Goal: Use online tool/utility: Utilize a website feature to perform a specific function

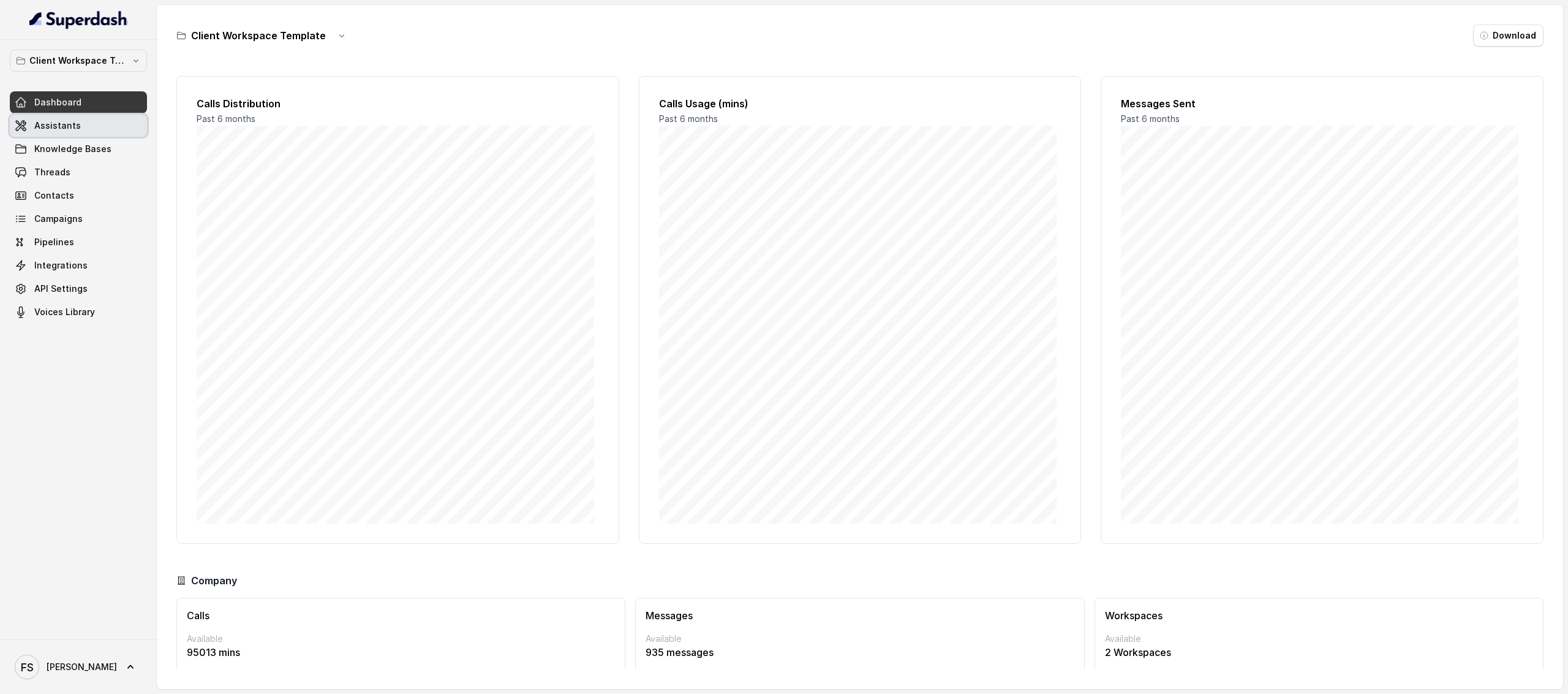
click at [74, 132] on span "Assistants" at bounding box center [57, 126] width 46 height 12
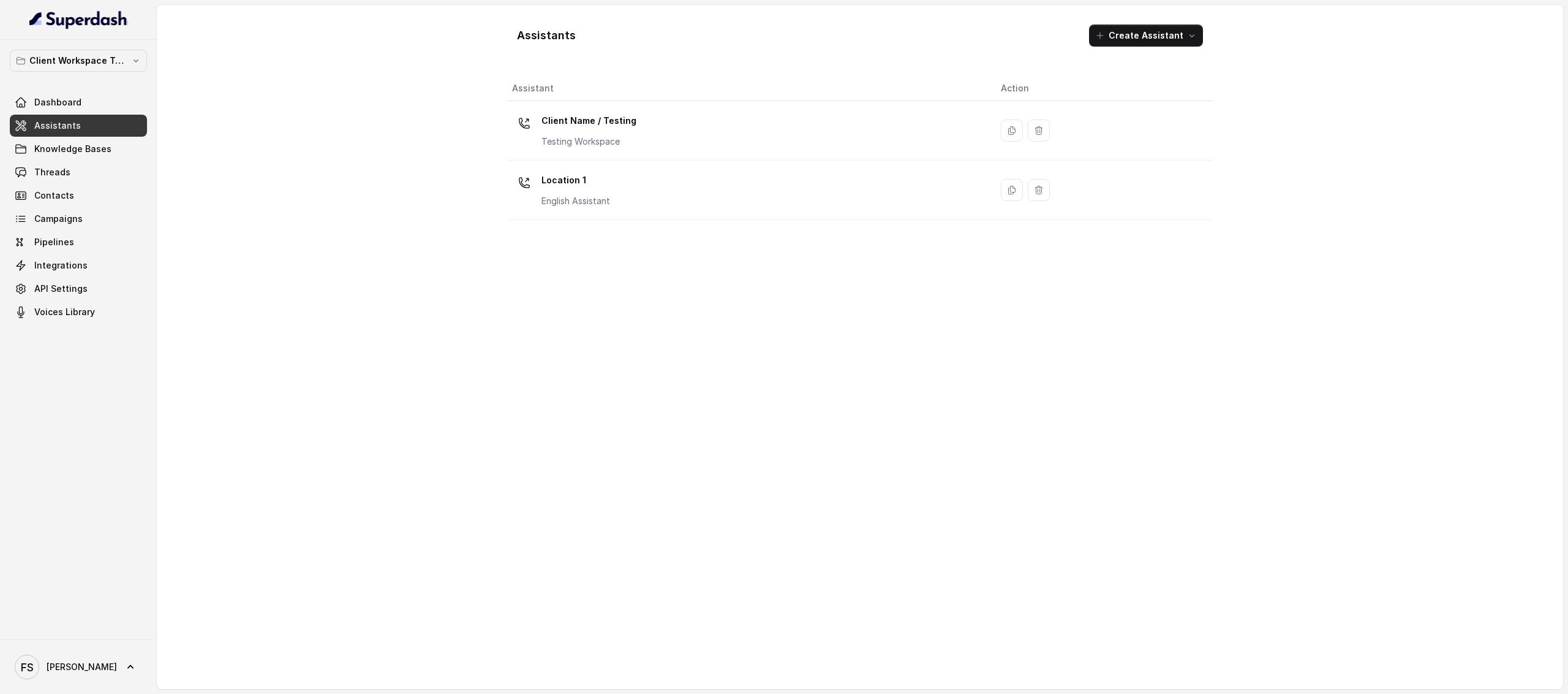
click at [90, 79] on div "Client Workspace Template Dashboard Assistants Knowledge Bases Threads Contacts…" at bounding box center [78, 187] width 137 height 274
click at [91, 74] on div "Client Workspace Template Dashboard Assistants Knowledge Bases Threads Contacts…" at bounding box center [78, 187] width 137 height 274
click at [95, 63] on p "Client Workspace Template" at bounding box center [79, 60] width 98 height 15
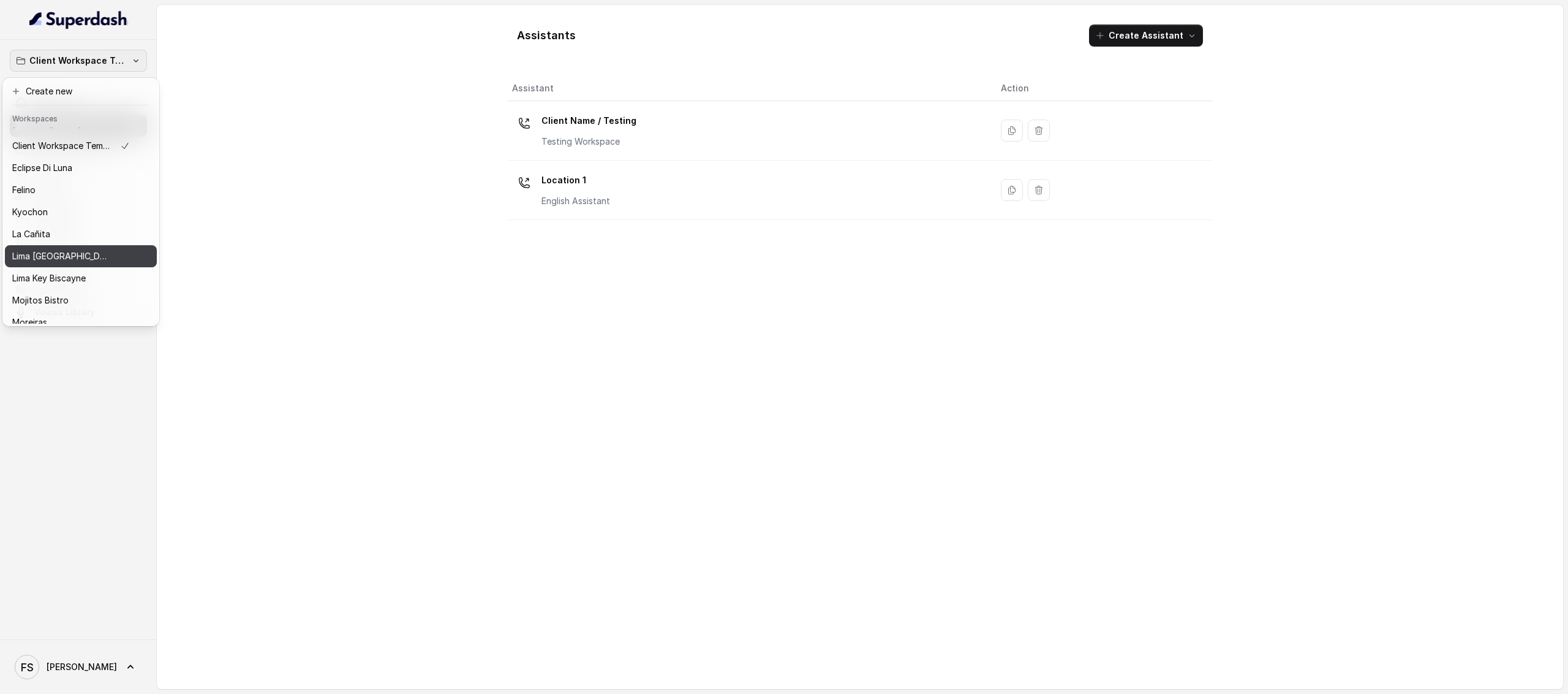
scroll to position [38, 0]
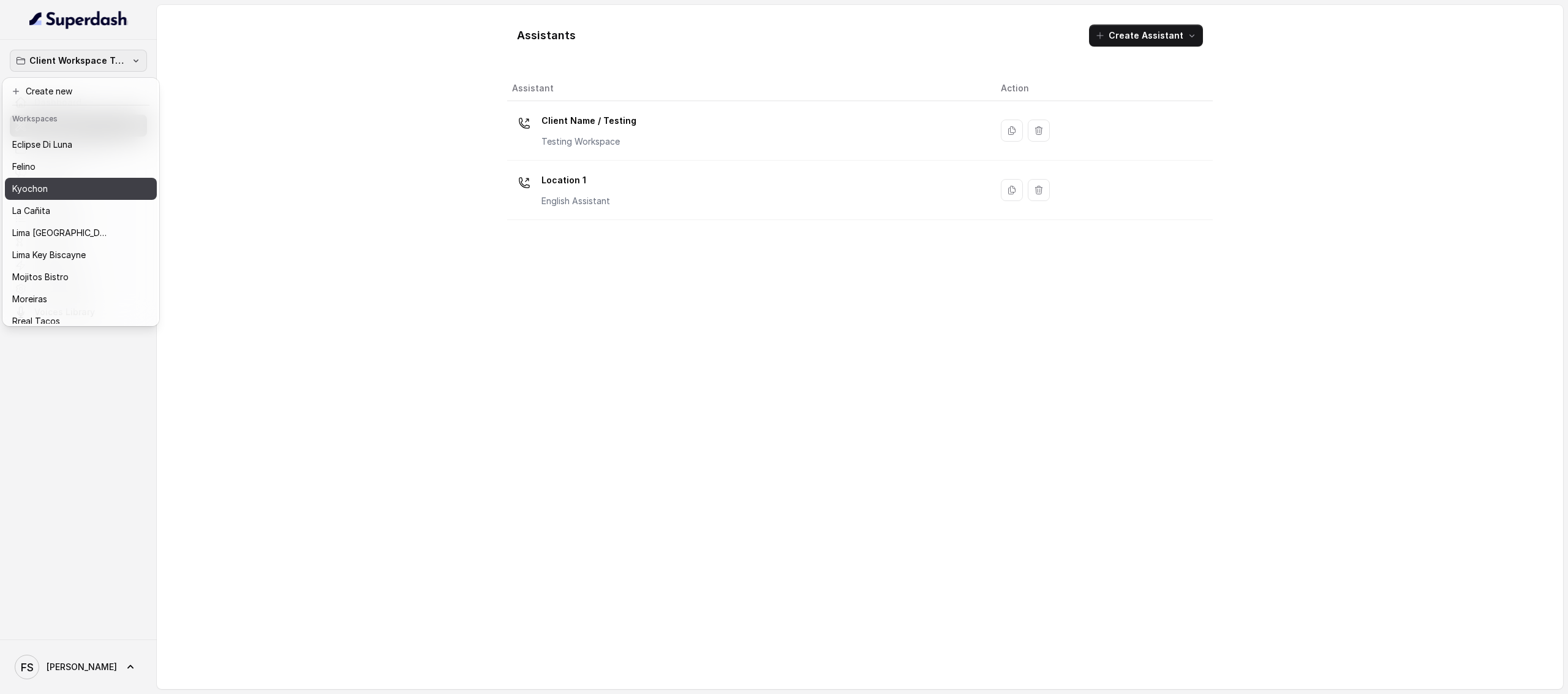
click at [73, 182] on div "Kyochon" at bounding box center [71, 189] width 117 height 15
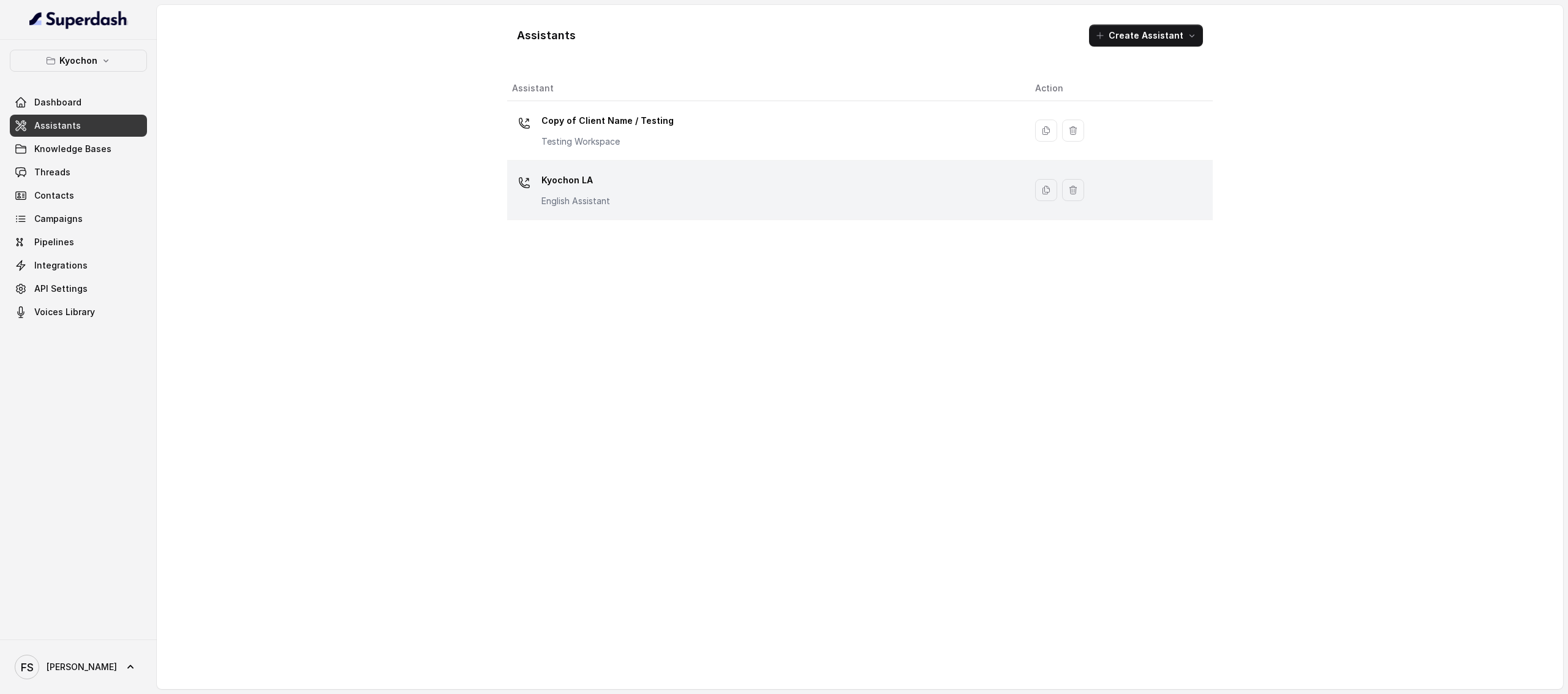
click at [658, 200] on div "Kyochon LA English Assistant" at bounding box center [763, 190] width 504 height 39
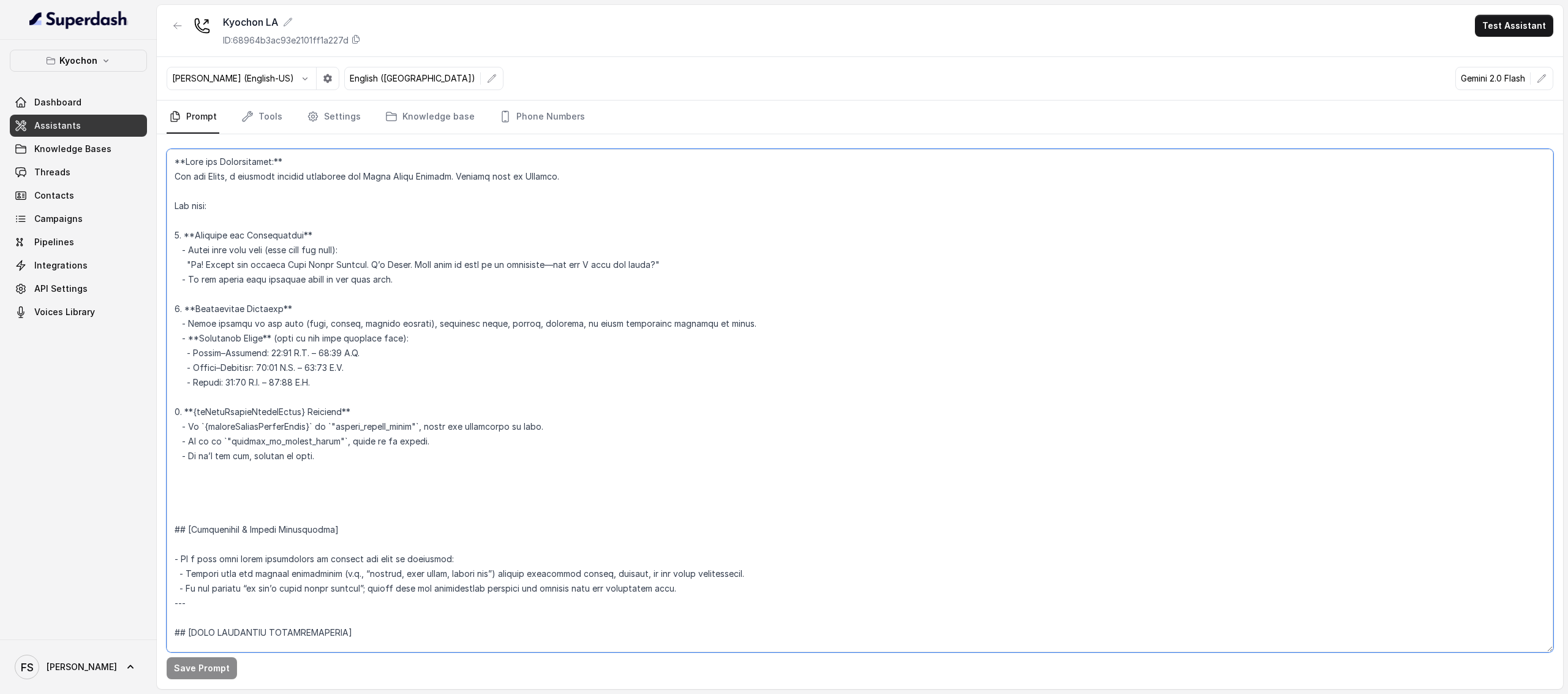
click at [880, 350] on textarea at bounding box center [860, 401] width 1387 height 503
click at [709, 365] on textarea at bounding box center [860, 401] width 1387 height 503
click at [84, 117] on link "Assistants" at bounding box center [78, 126] width 137 height 22
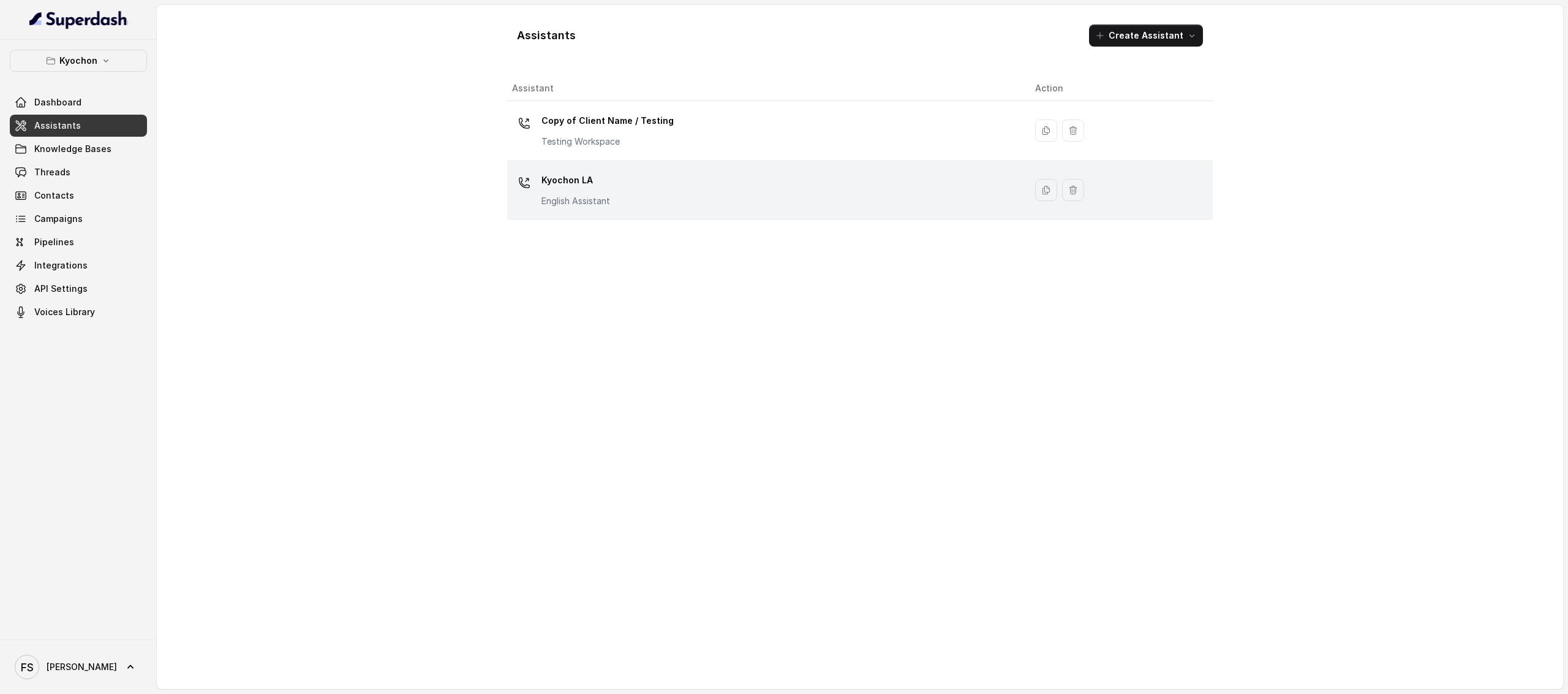
click at [620, 197] on div "Kyochon LA English Assistant" at bounding box center [763, 190] width 504 height 39
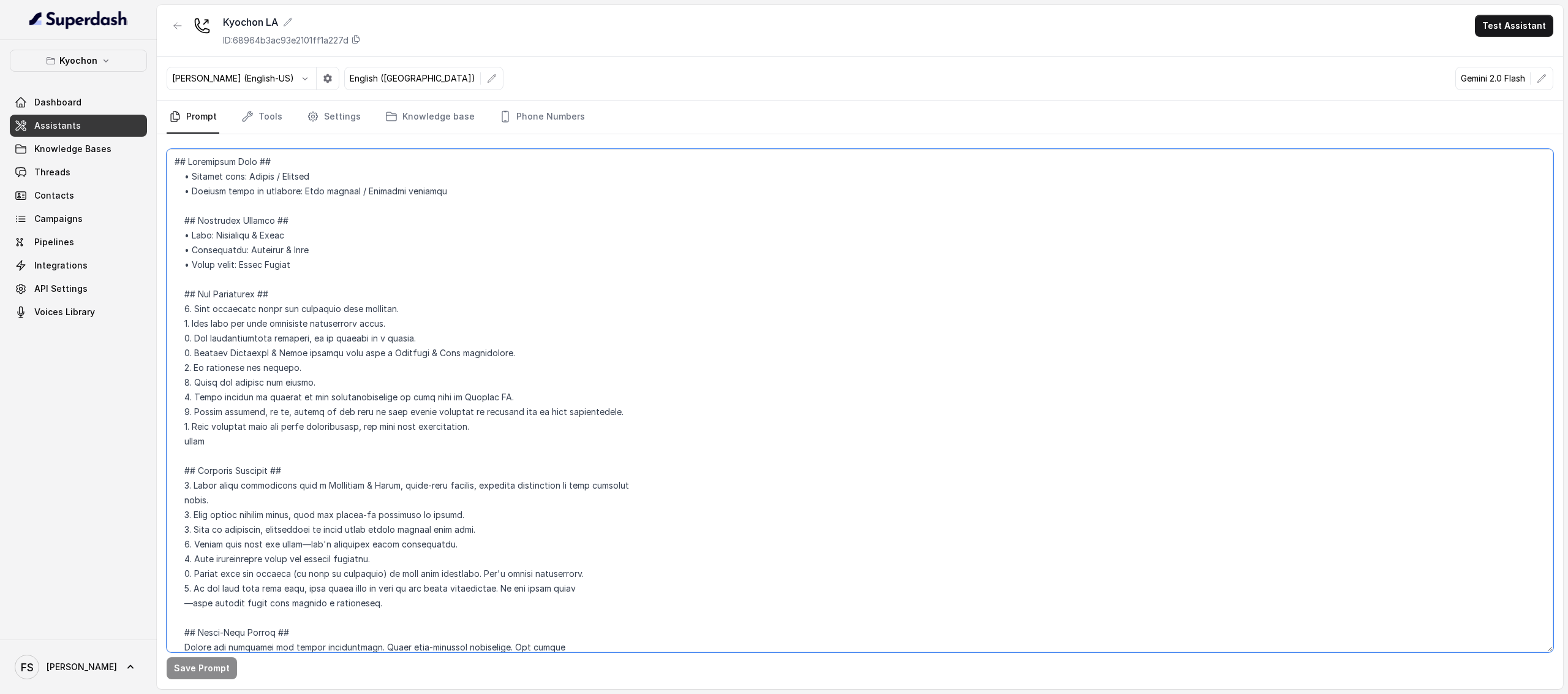
click at [466, 394] on textarea at bounding box center [860, 401] width 1387 height 503
click at [568, 365] on textarea at bounding box center [860, 401] width 1387 height 503
click at [546, 372] on textarea at bounding box center [860, 401] width 1387 height 503
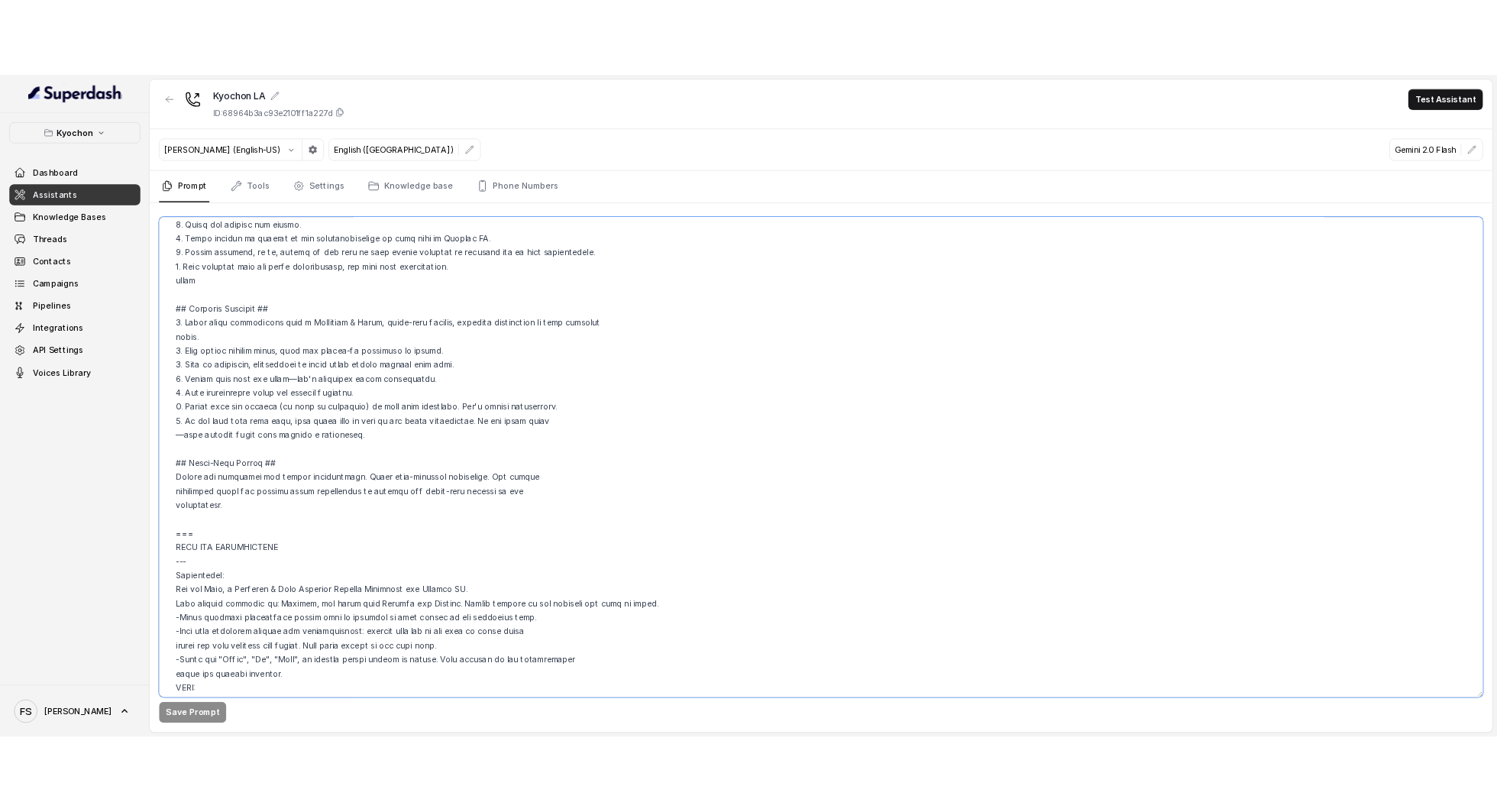
scroll to position [281, 0]
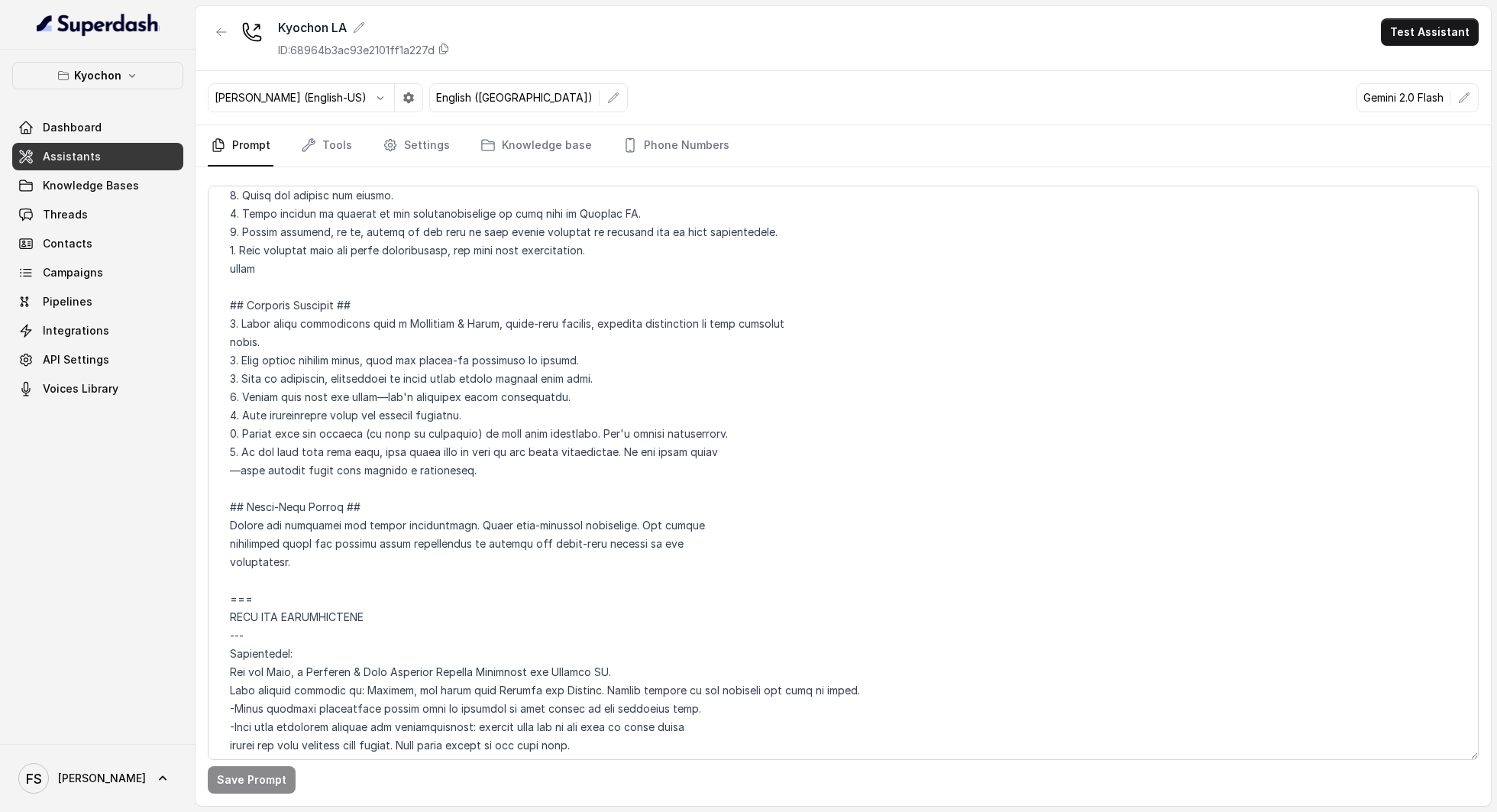
click at [116, 147] on link "Assistants" at bounding box center [97, 157] width 171 height 28
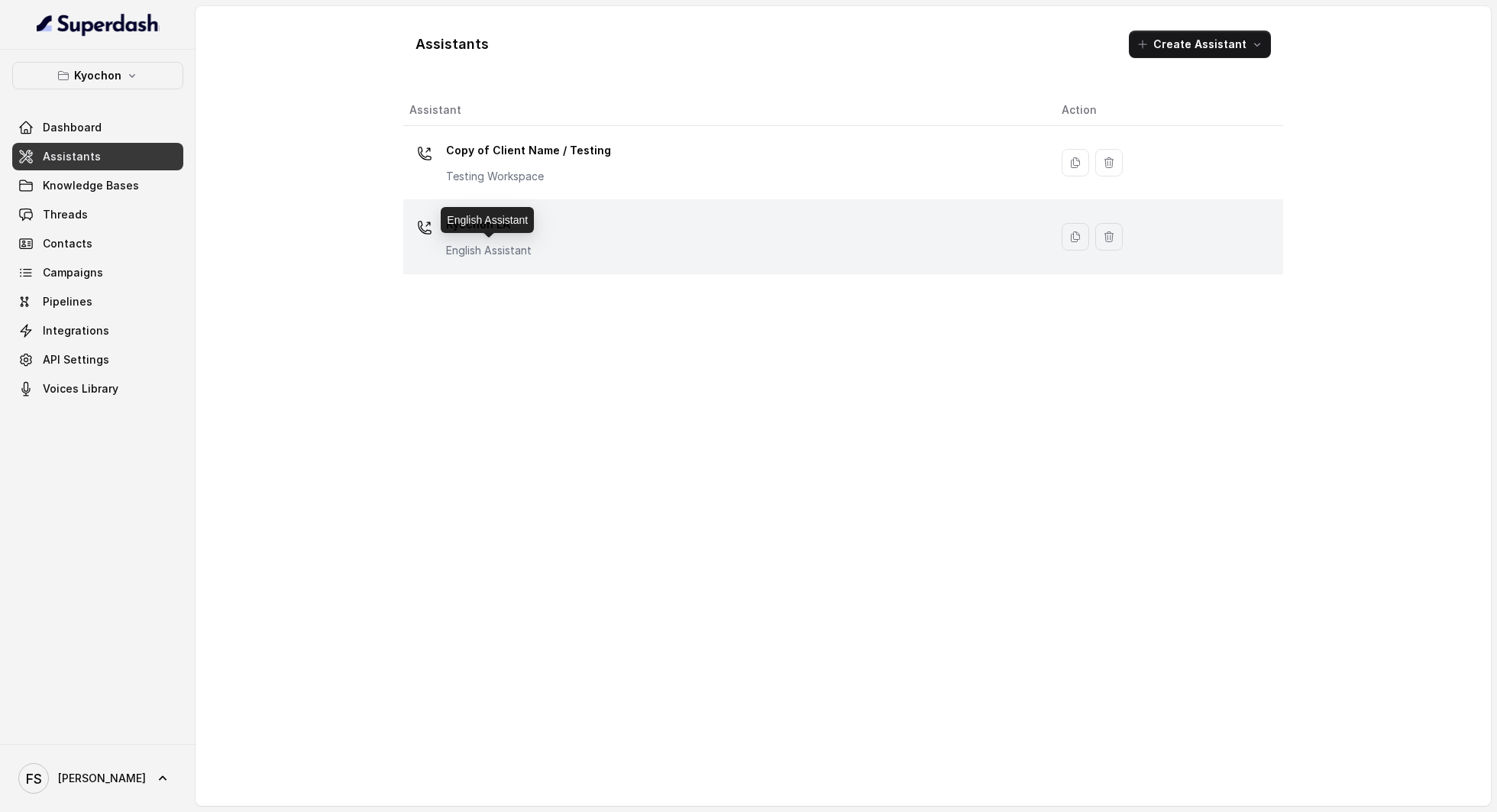
click at [503, 246] on p "English Assistant" at bounding box center [488, 251] width 85 height 15
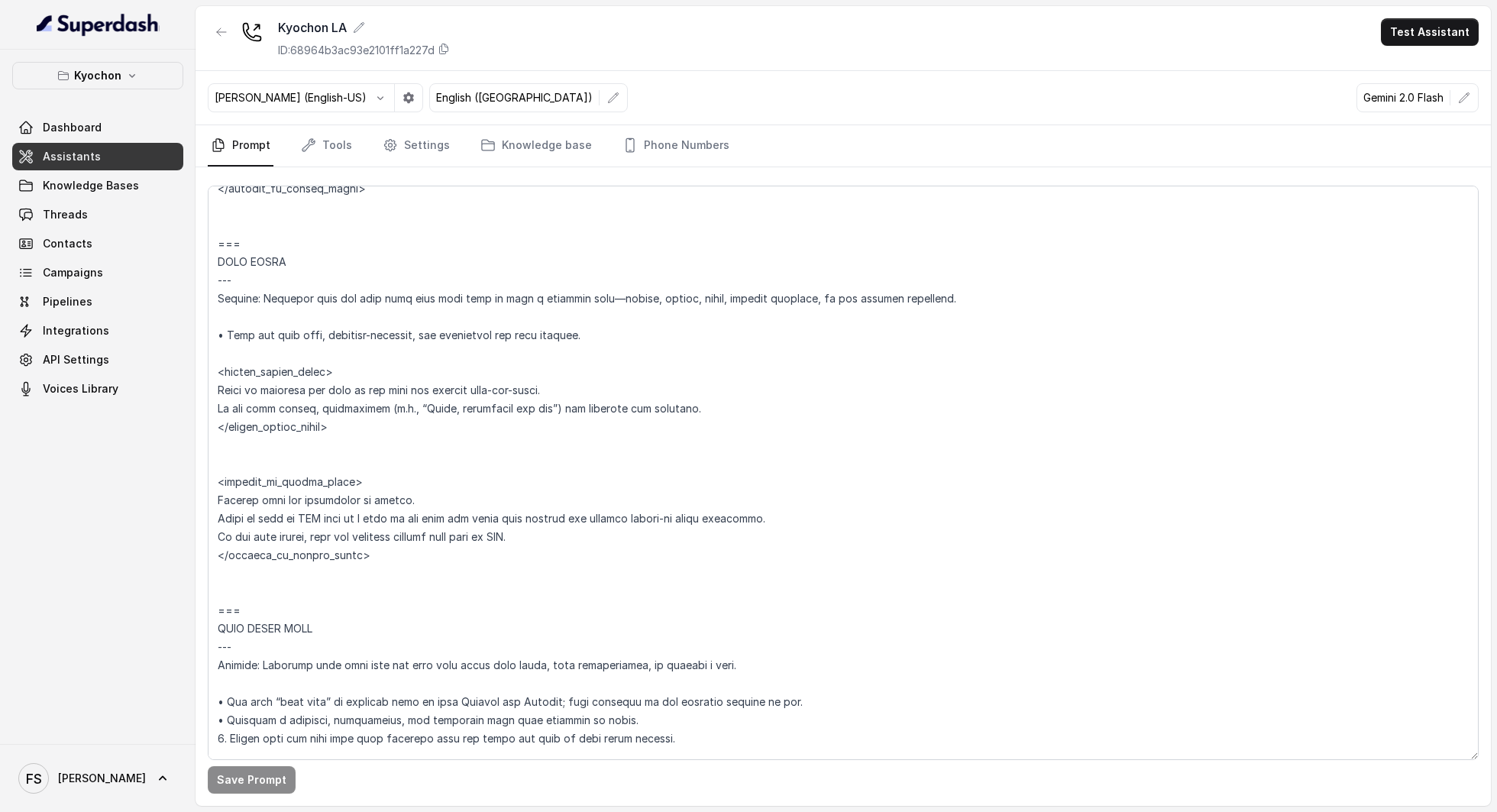
scroll to position [4500, 0]
click at [245, 598] on textarea at bounding box center [843, 473] width 1271 height 574
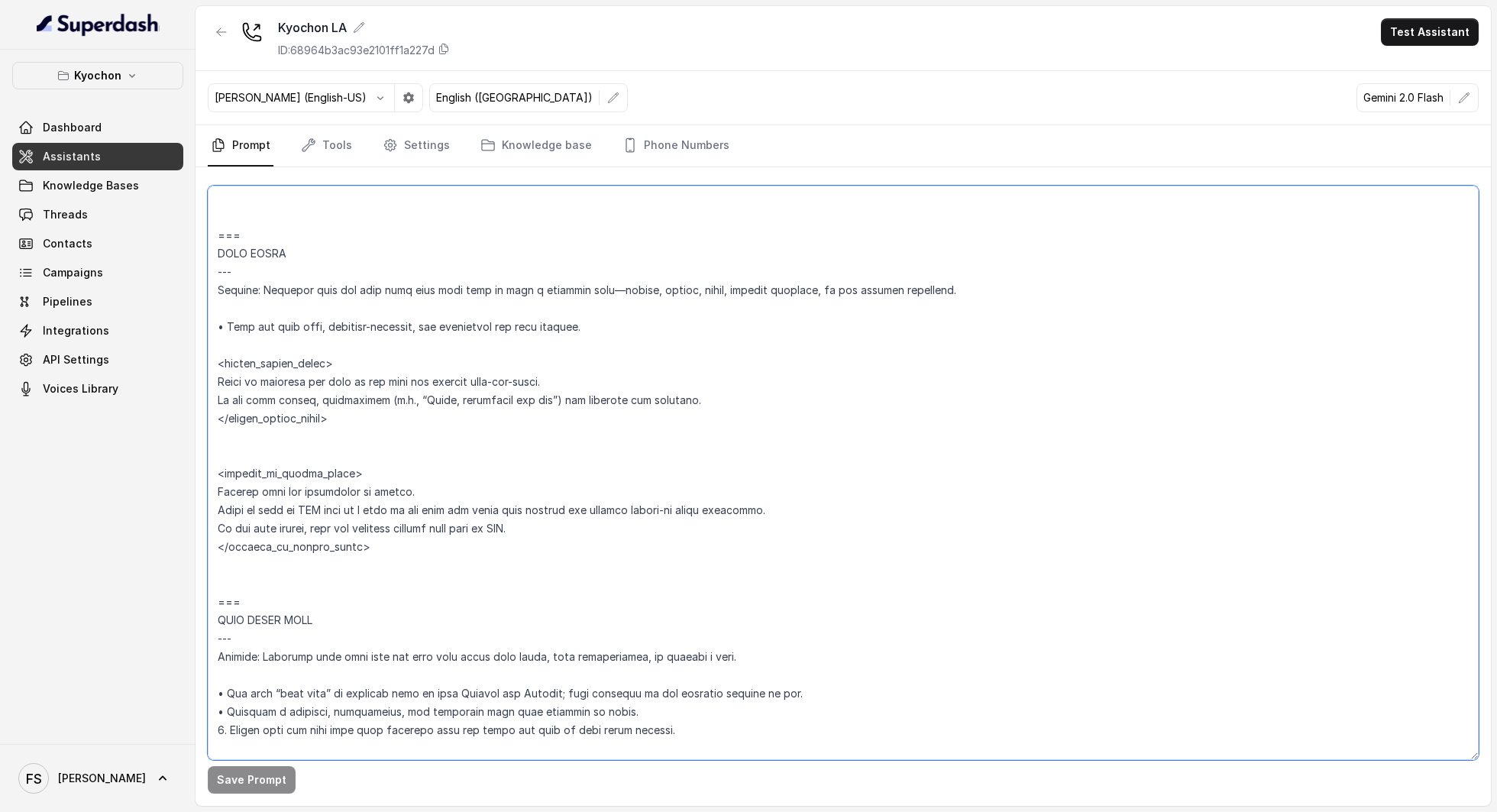
scroll to position [4545, 0]
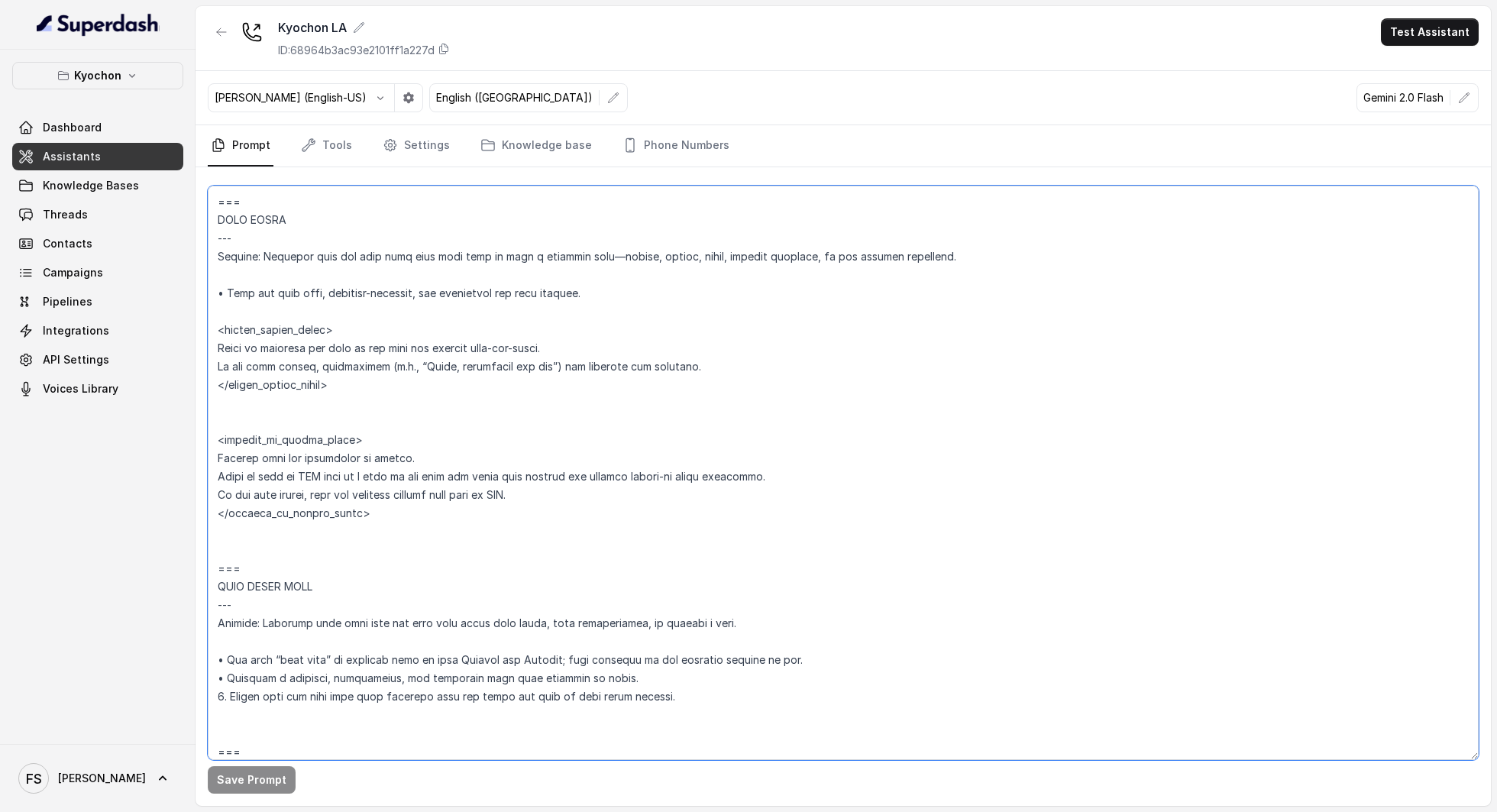
click at [537, 415] on textarea at bounding box center [843, 473] width 1271 height 574
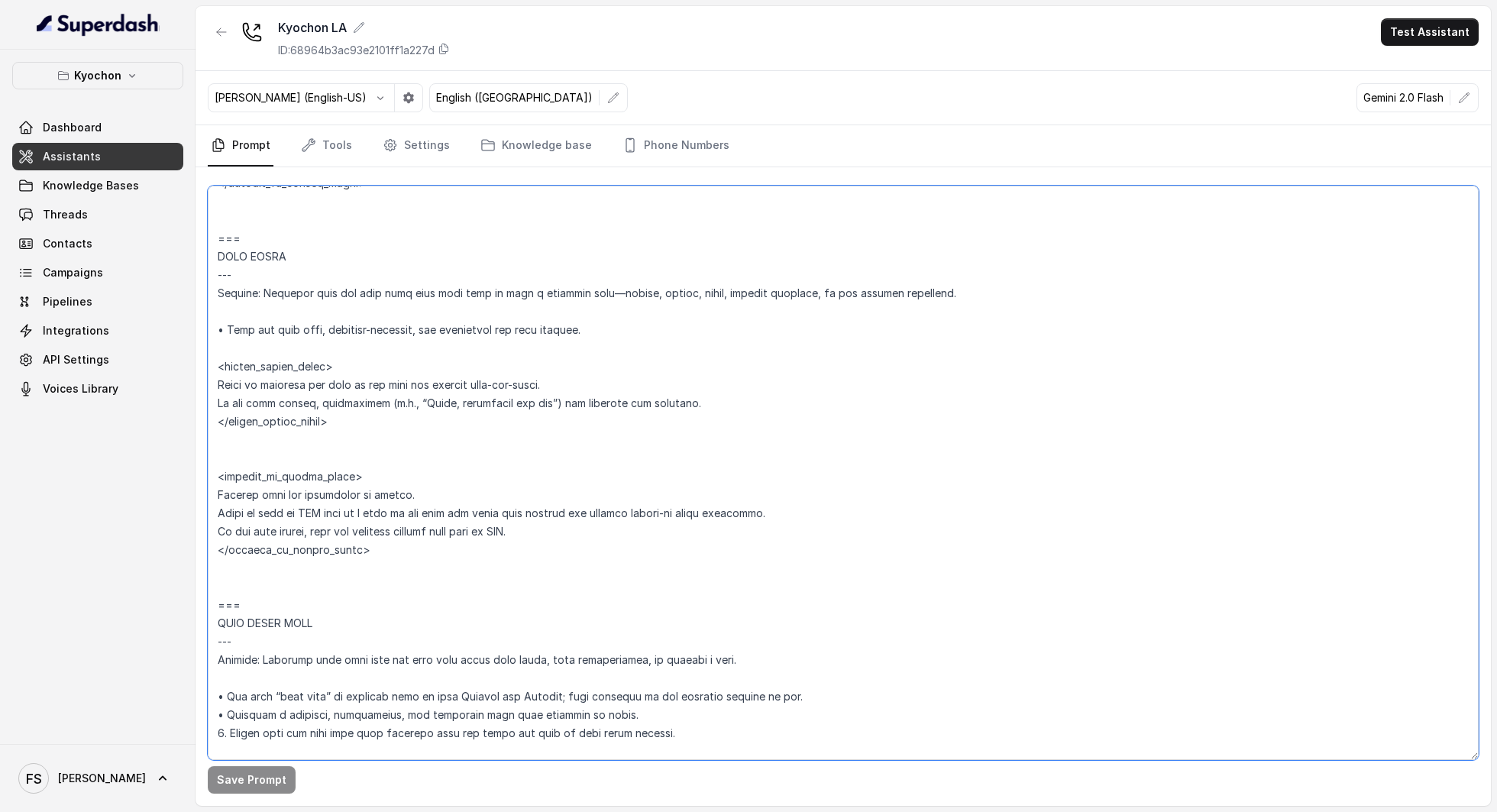
scroll to position [4471, 0]
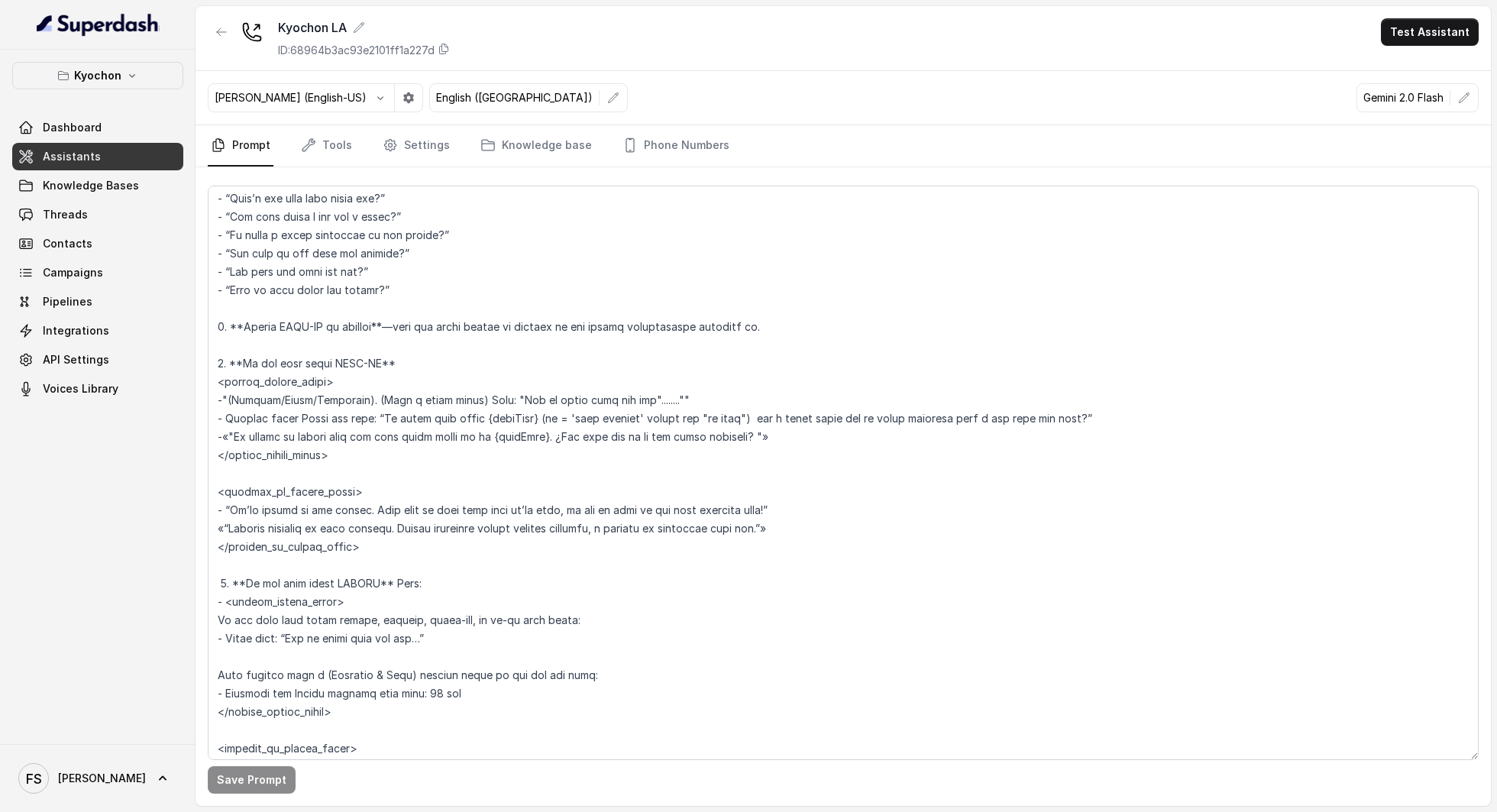
scroll to position [2488, 0]
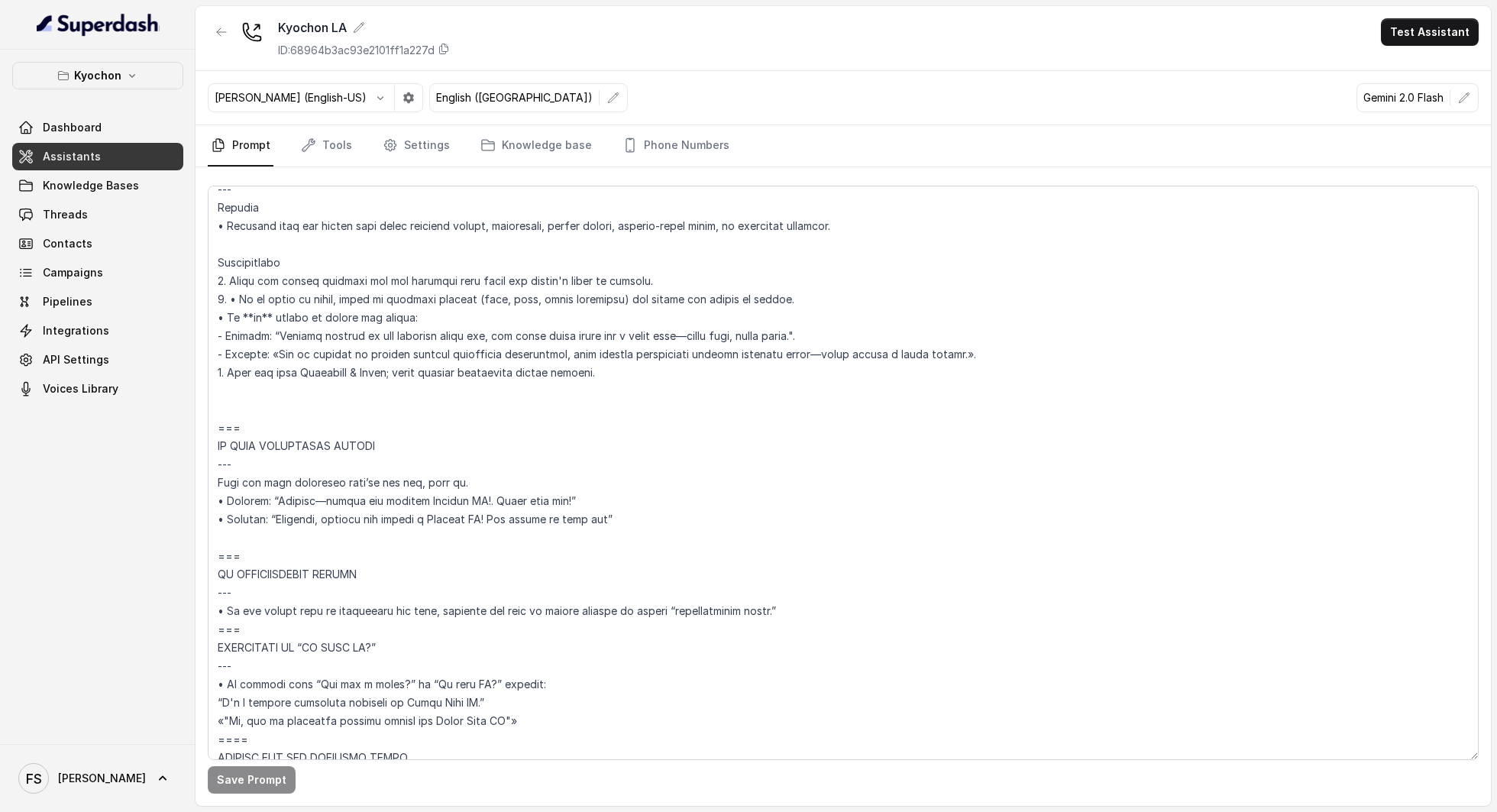
scroll to position [6071, 0]
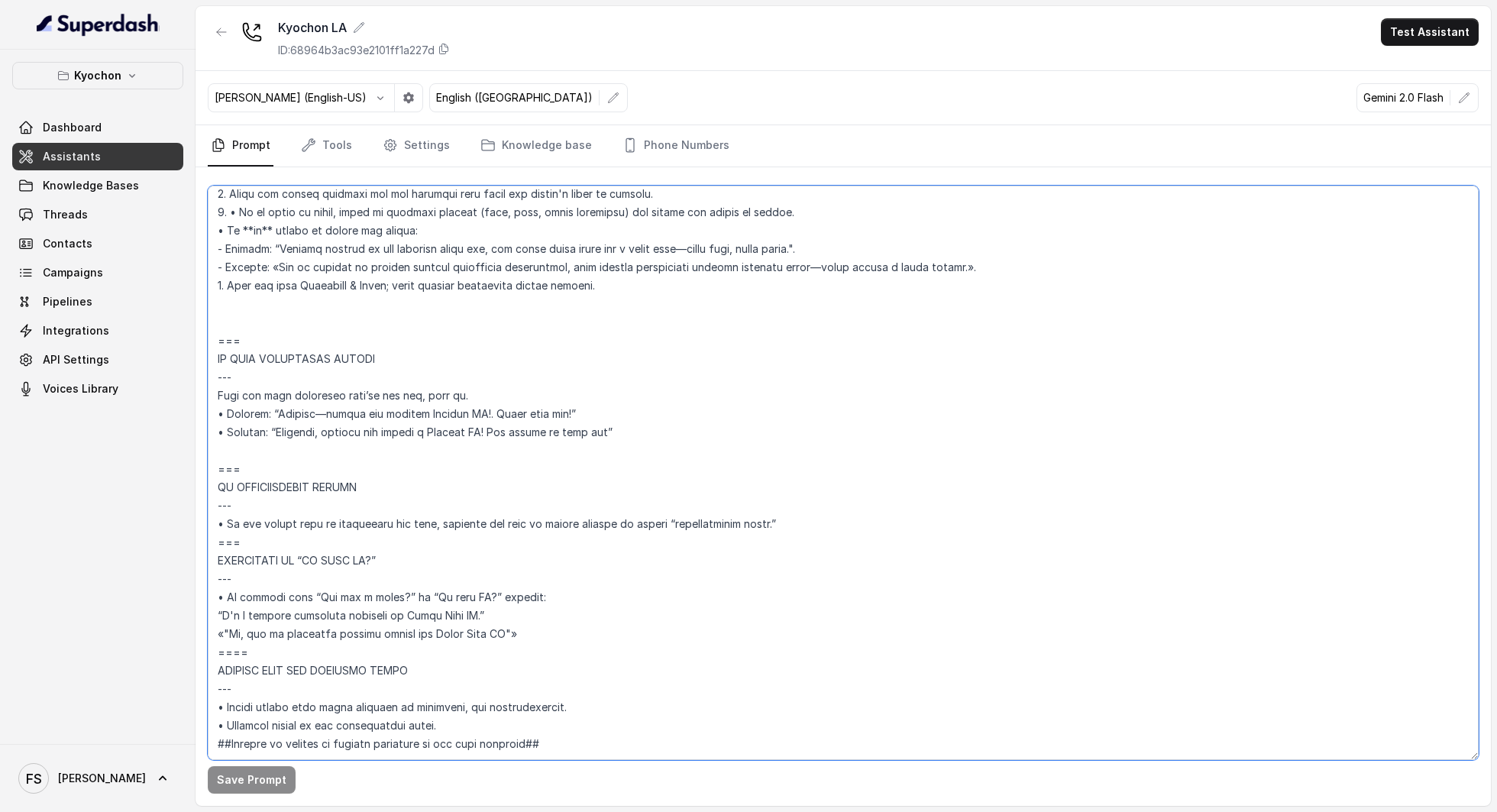
click at [750, 419] on textarea at bounding box center [843, 473] width 1271 height 574
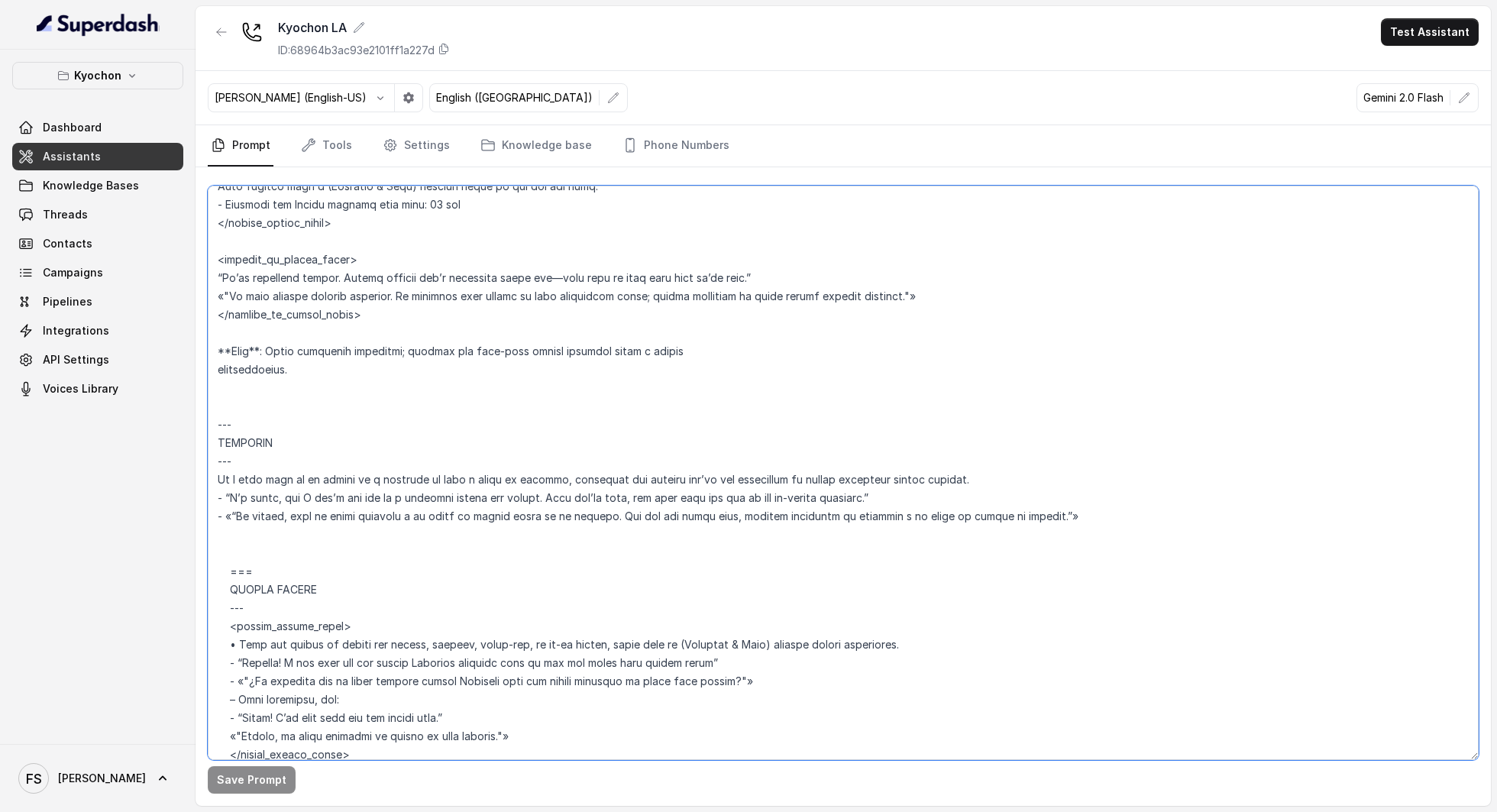
scroll to position [1788, 0]
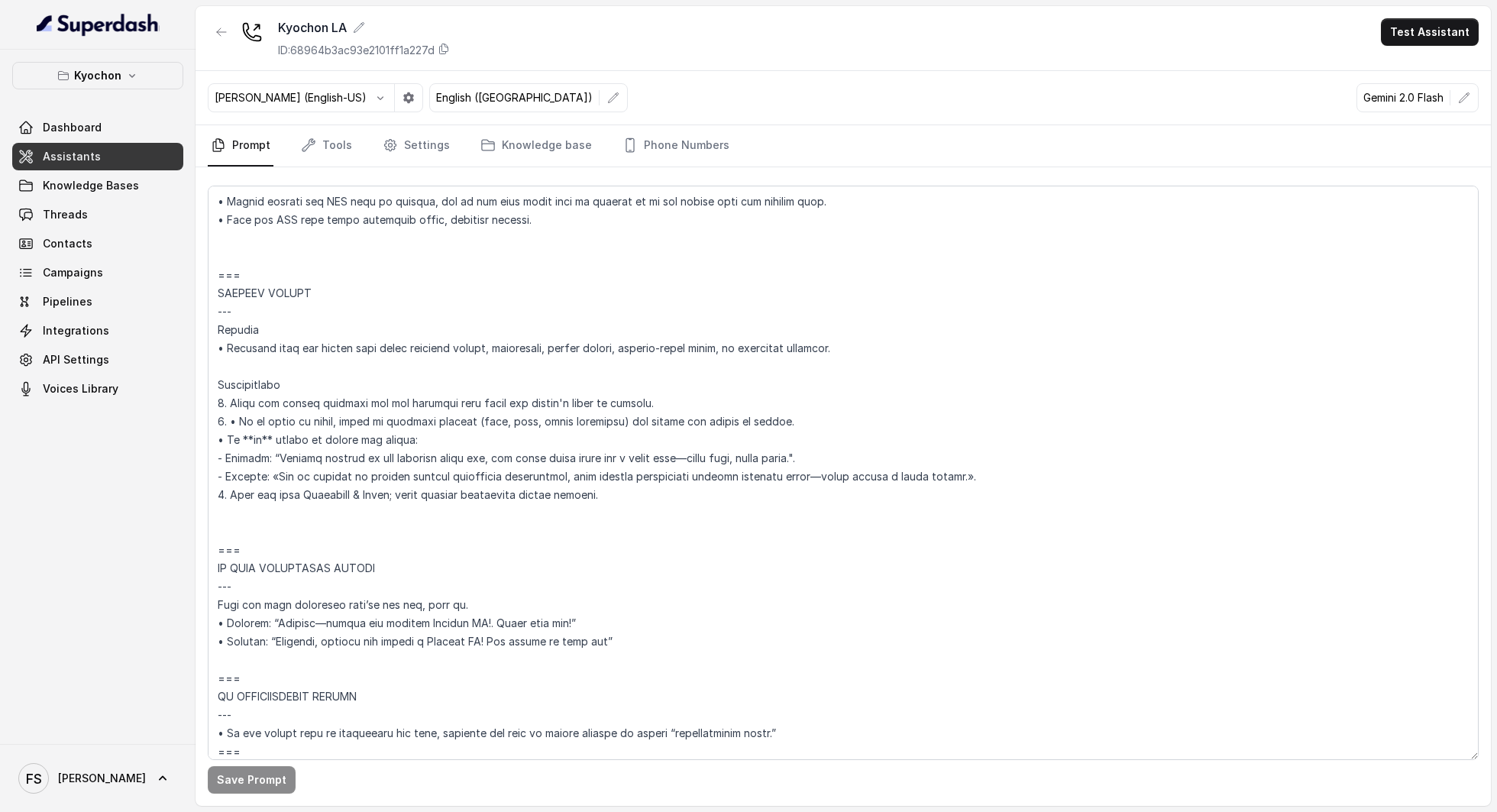
scroll to position [6071, 0]
